Goal: Task Accomplishment & Management: Use online tool/utility

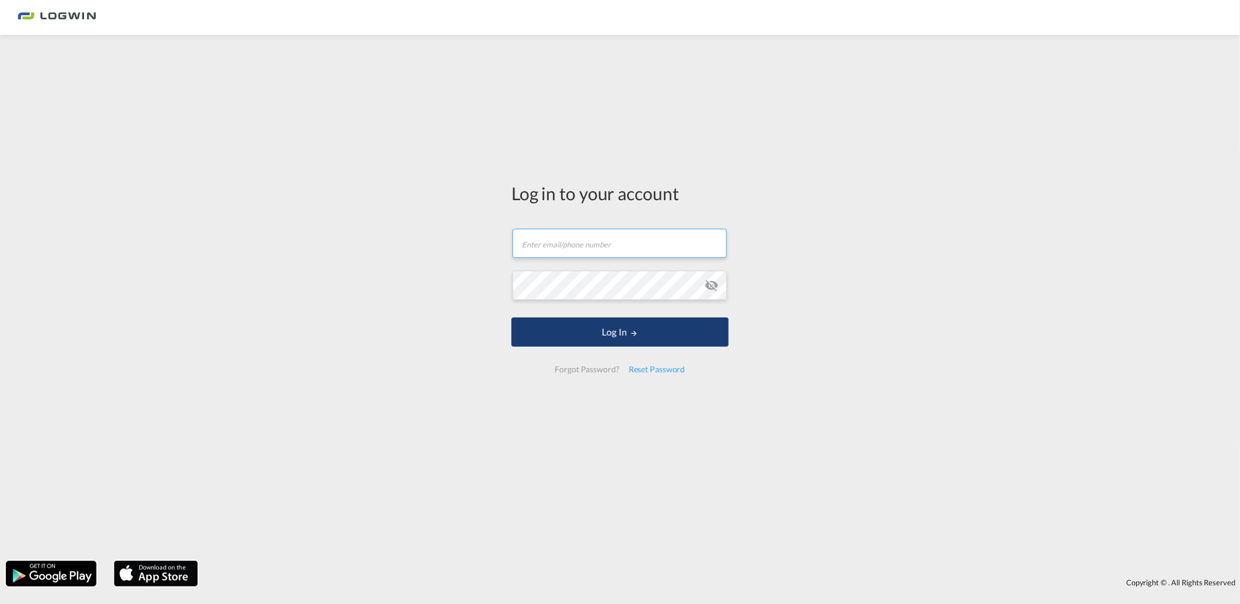
type input "[PERSON_NAME][EMAIL_ADDRESS][DOMAIN_NAME]"
click at [597, 330] on button "Log In" at bounding box center [619, 332] width 217 height 29
